Goal: Information Seeking & Learning: Learn about a topic

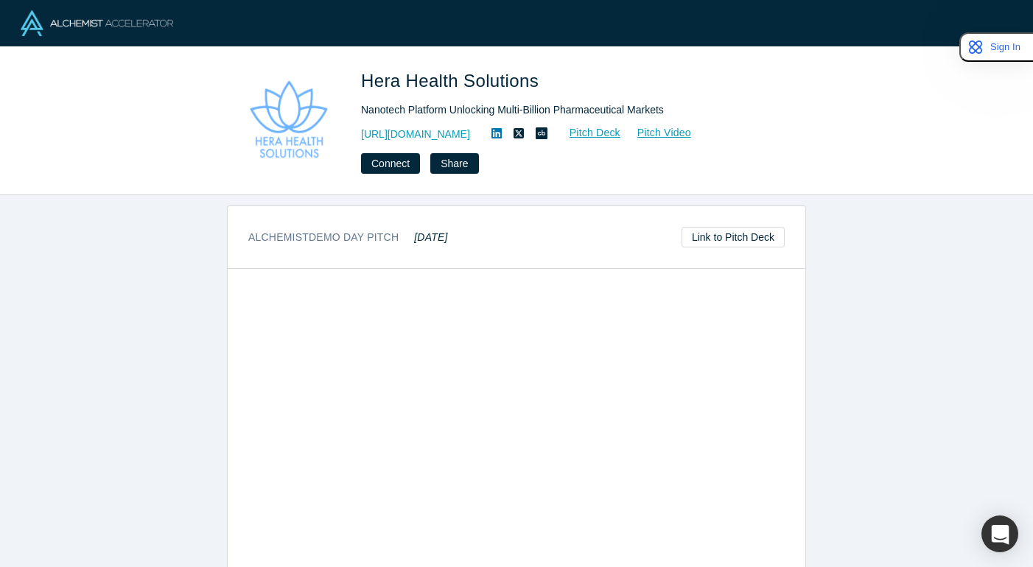
scroll to position [802, 0]
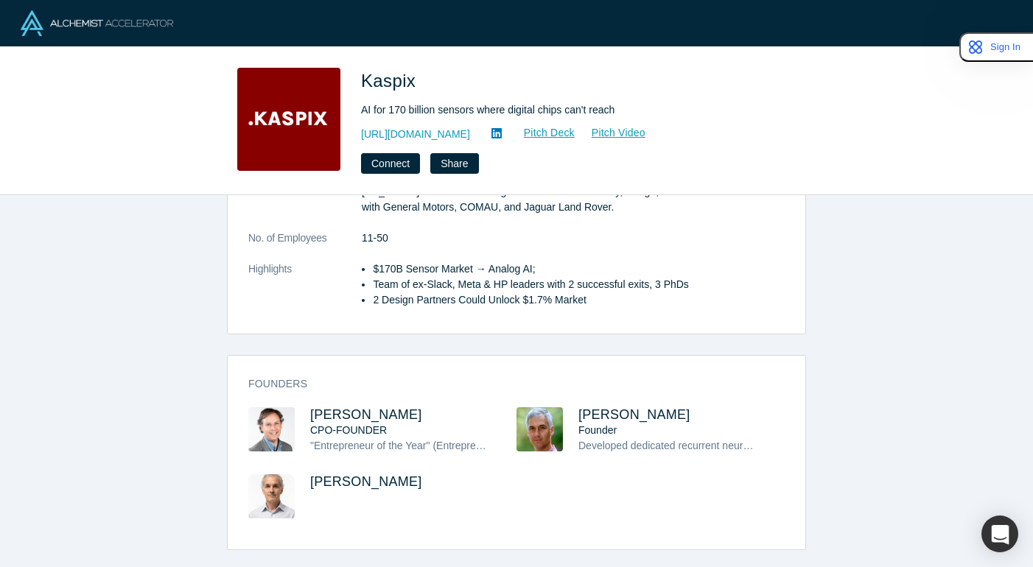
scroll to position [581, 0]
